Goal: Answer question/provide support: Share knowledge or assist other users

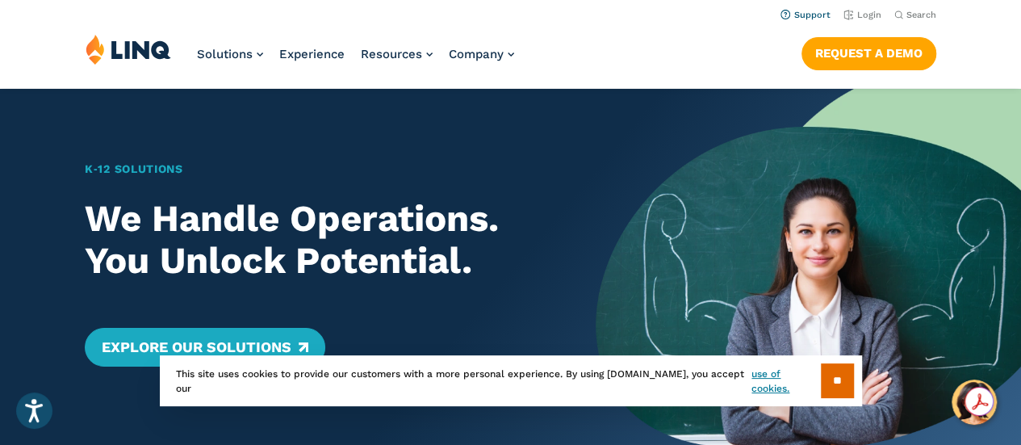
click at [810, 15] on link "Support" at bounding box center [805, 15] width 50 height 10
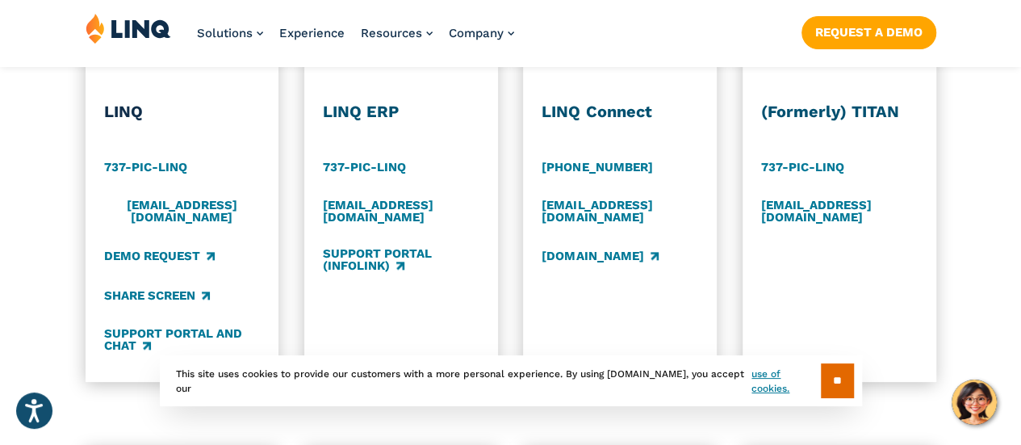
scroll to position [887, 0]
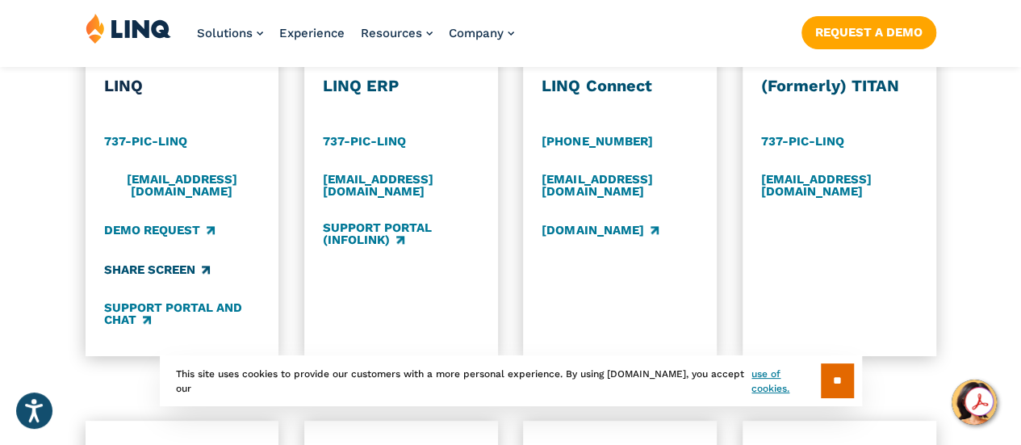
click at [202, 265] on link "Share Screen" at bounding box center [157, 270] width 106 height 18
